Goal: Information Seeking & Learning: Learn about a topic

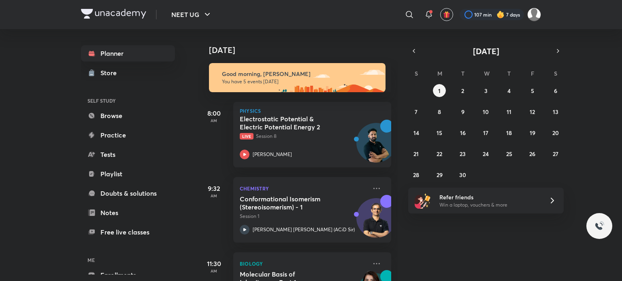
scroll to position [60, 0]
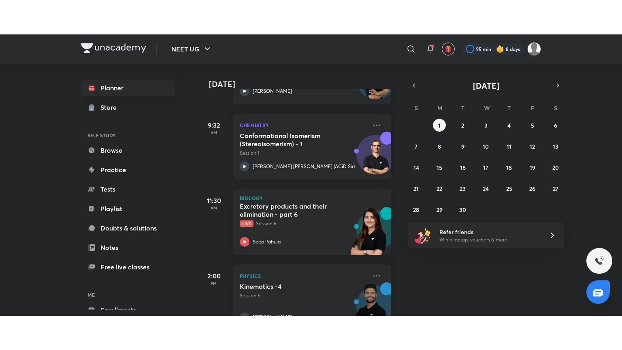
scroll to position [102, 0]
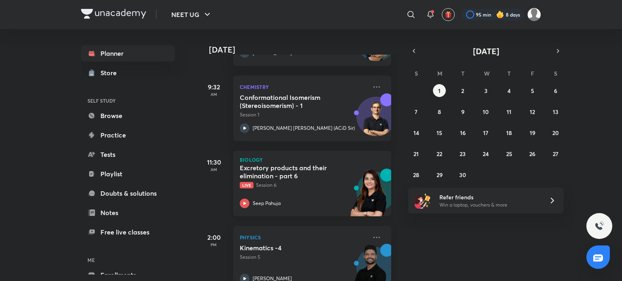
click at [295, 188] on p "Live Session 6" at bounding box center [303, 185] width 127 height 7
